Goal: Information Seeking & Learning: Learn about a topic

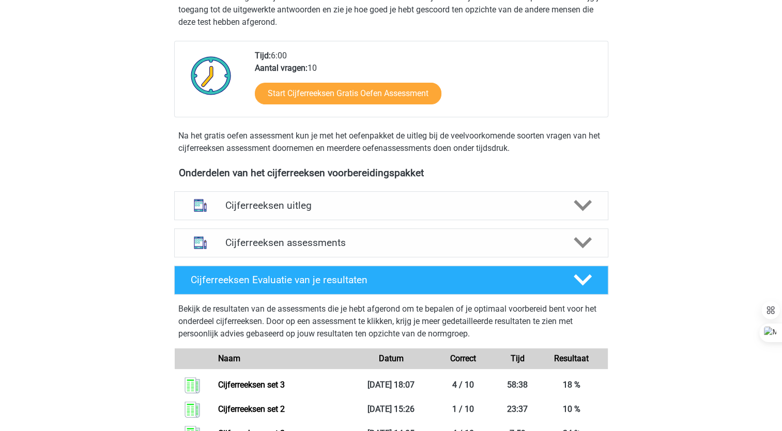
scroll to position [231, 0]
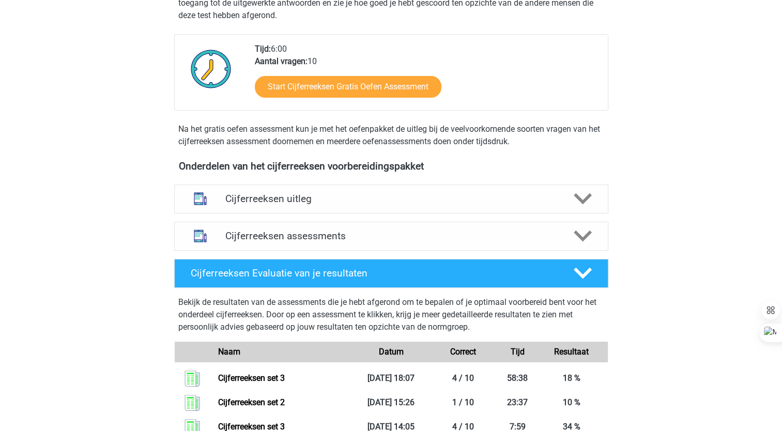
click at [781, 239] on div "Natascha [EMAIL_ADDRESS][DOMAIN_NAME] Nederlands English" at bounding box center [391, 281] width 782 height 1024
drag, startPoint x: 781, startPoint y: 239, endPoint x: 780, endPoint y: 245, distance: 6.3
click at [780, 245] on div "Natascha nataschafranssen1975@outlook.com Nederlands English" at bounding box center [391, 281] width 782 height 1024
click at [589, 205] on polygon at bounding box center [582, 198] width 18 height 11
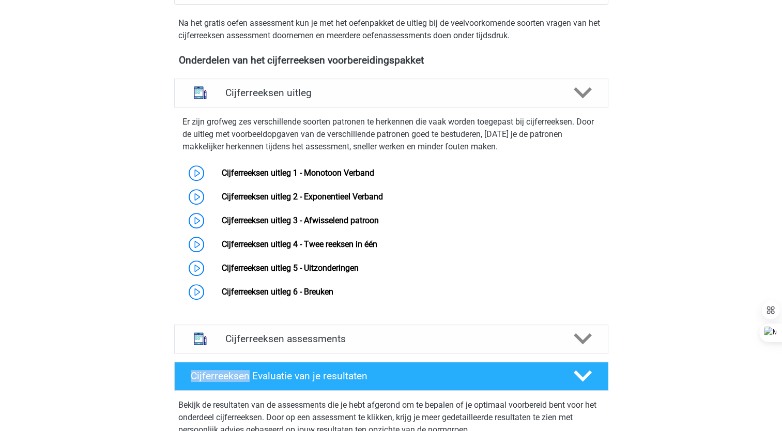
scroll to position [351, 0]
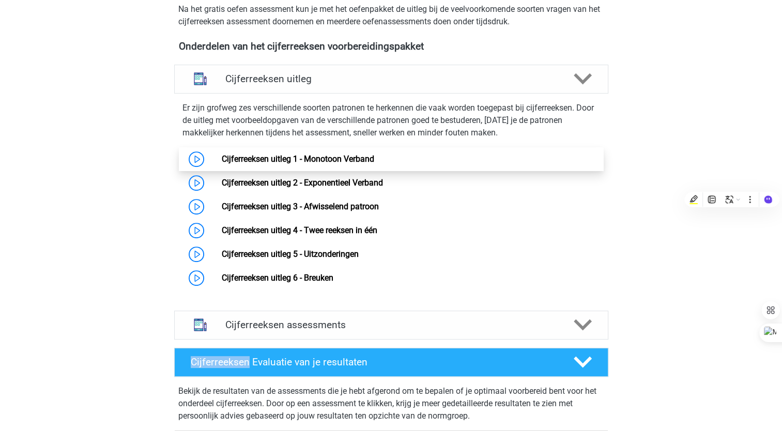
click at [222, 164] on link "Cijferreeksen uitleg 1 - Monotoon Verband" at bounding box center [298, 159] width 152 height 10
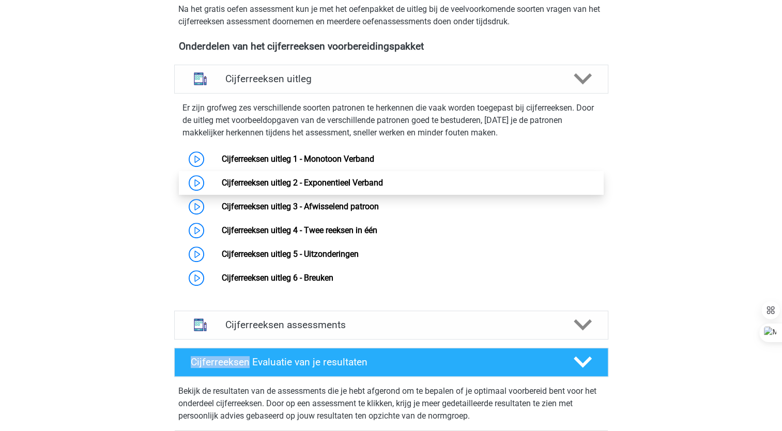
click at [268, 188] on link "Cijferreeksen uitleg 2 - Exponentieel Verband" at bounding box center [302, 183] width 161 height 10
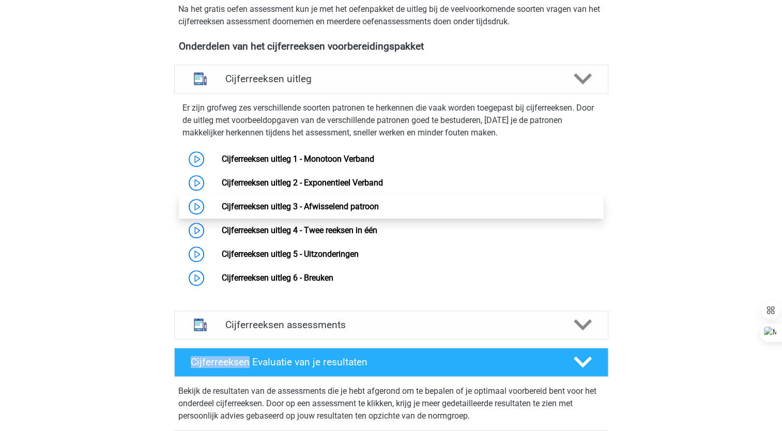
click at [340, 211] on link "Cijferreeksen uitleg 3 - Afwisselend patroon" at bounding box center [300, 206] width 157 height 10
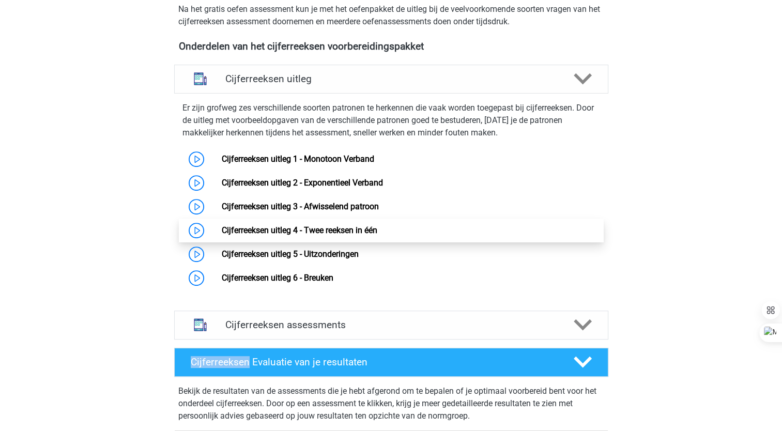
click at [276, 235] on link "Cijferreeksen uitleg 4 - Twee reeksen in één" at bounding box center [299, 230] width 155 height 10
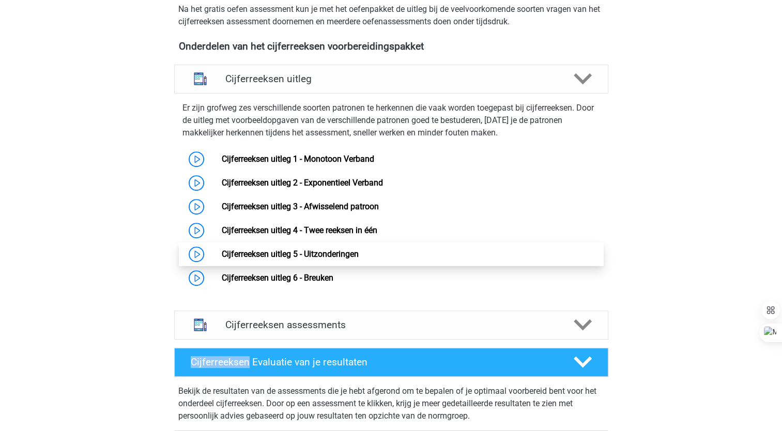
click at [309, 259] on link "Cijferreeksen uitleg 5 - Uitzonderingen" at bounding box center [290, 254] width 137 height 10
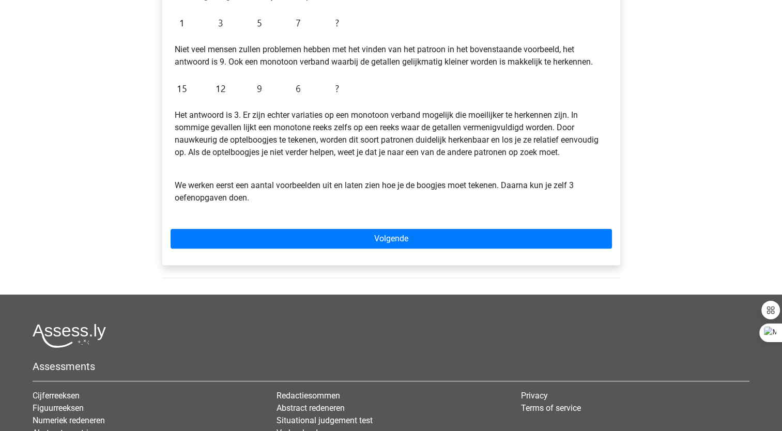
scroll to position [267, 0]
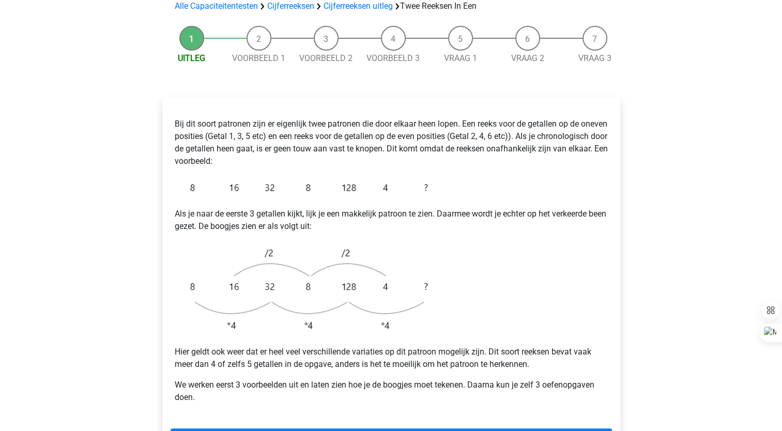
scroll to position [103, 0]
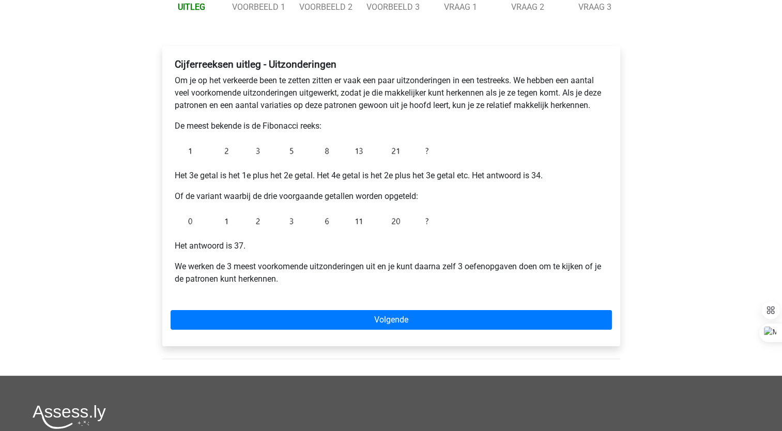
scroll to position [131, 0]
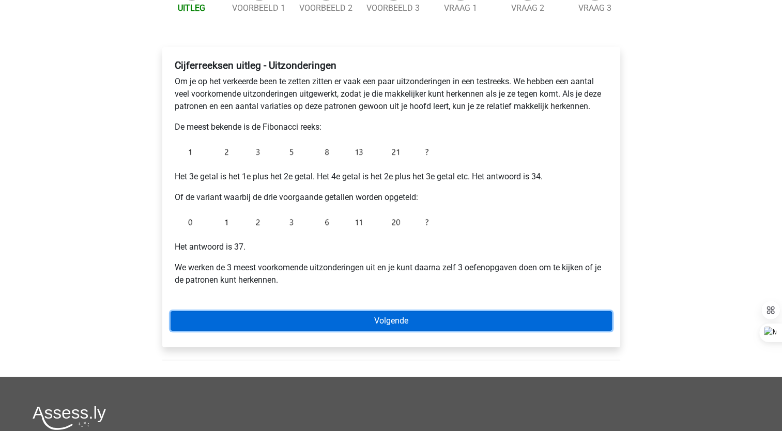
click at [330, 317] on link "Volgende" at bounding box center [390, 321] width 441 height 20
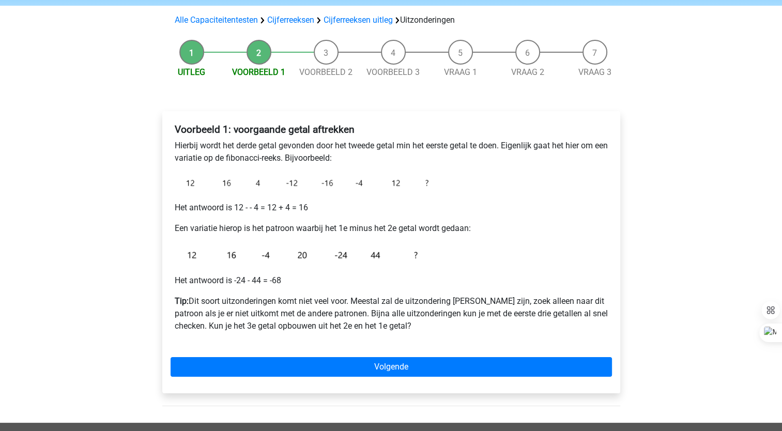
scroll to position [66, 0]
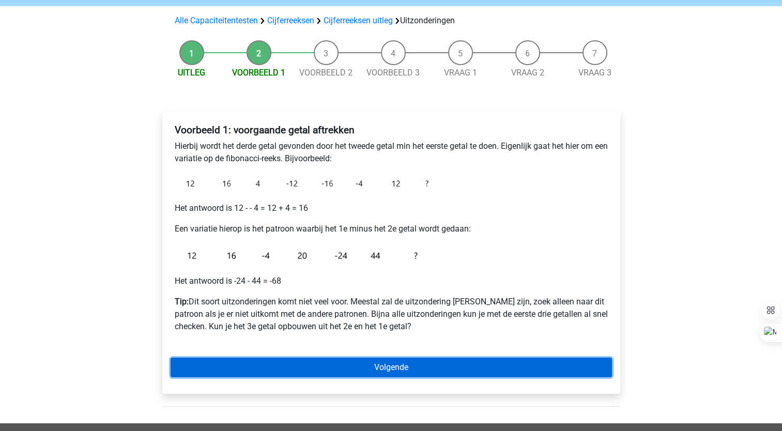
click at [380, 366] on link "Volgende" at bounding box center [390, 367] width 441 height 20
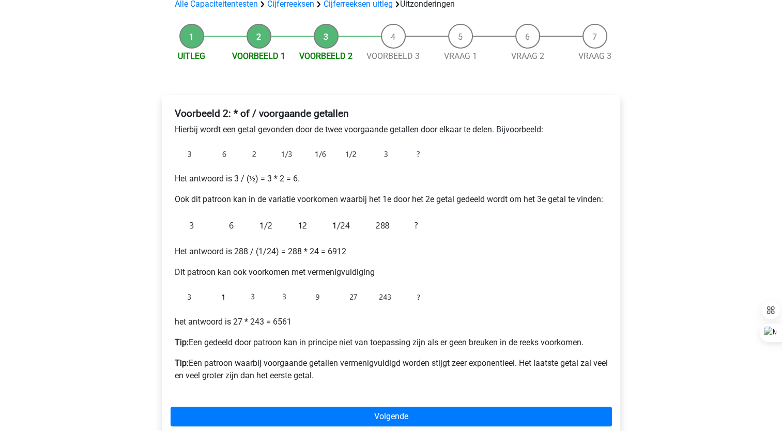
scroll to position [85, 0]
